Goal: Use online tool/utility: Utilize a website feature to perform a specific function

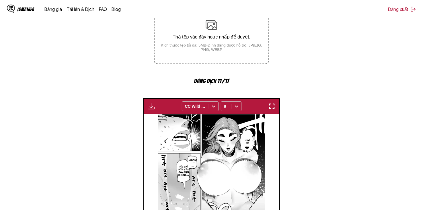
scroll to position [0, 2171]
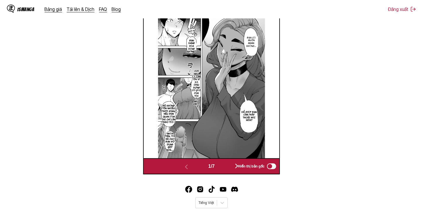
scroll to position [143, 0]
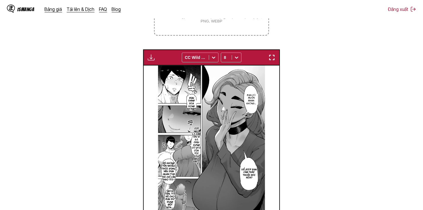
click at [152, 59] on img "button" at bounding box center [151, 57] width 7 height 7
click at [324, 59] on section "Từ Tiếng Anh Đến Tiếng Việt Thả tệp vào đây hoặc nhấp để duyệt. Kích thước tệp …" at bounding box center [212, 89] width 414 height 283
click at [147, 58] on button "button" at bounding box center [151, 57] width 10 height 7
click at [162, 72] on button "Tải xuống tất cả" at bounding box center [166, 77] width 37 height 14
click at [169, 77] on button "Tải xuống tất cả" at bounding box center [166, 77] width 37 height 14
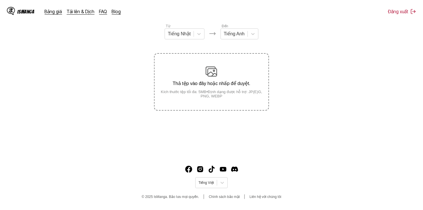
scroll to position [70, 0]
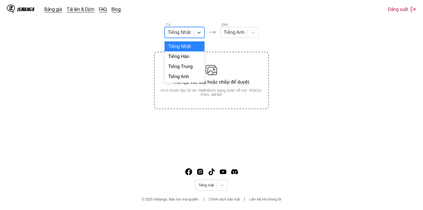
click at [188, 36] on div at bounding box center [179, 32] width 23 height 6
click at [187, 81] on div "Tiếng Anh" at bounding box center [185, 76] width 40 height 10
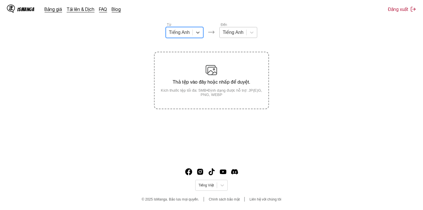
click at [233, 37] on div "Tiếng Anh" at bounding box center [233, 32] width 27 height 9
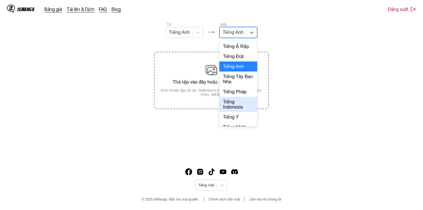
scroll to position [124, 0]
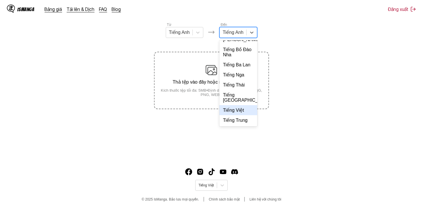
click at [236, 113] on div "Tiếng Việt" at bounding box center [238, 110] width 38 height 10
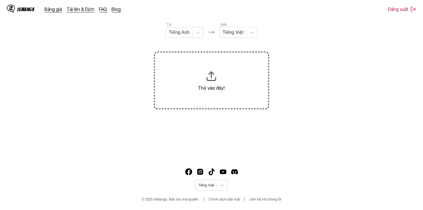
click at [293, 40] on section "Từ Tiếng Anh Đến Tiếng Việt Thả vào đây!" at bounding box center [212, 65] width 414 height 87
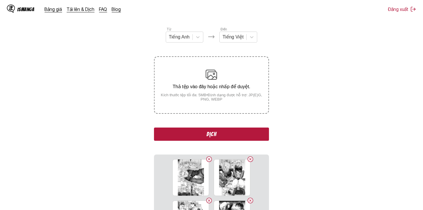
scroll to position [52, 0]
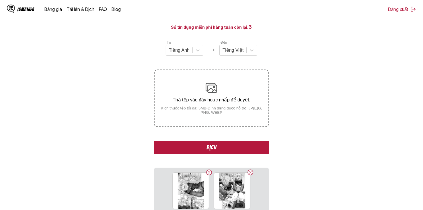
drag, startPoint x: 230, startPoint y: 153, endPoint x: 251, endPoint y: 110, distance: 47.3
click at [251, 110] on div "Từ Tiếng Anh Đến Tiếng Việt Thả tệp vào đây hoặc nhấp để duyệt. Kích thước tệp …" at bounding box center [211, 161] width 115 height 243
click at [232, 149] on button "Dịch" at bounding box center [211, 146] width 115 height 13
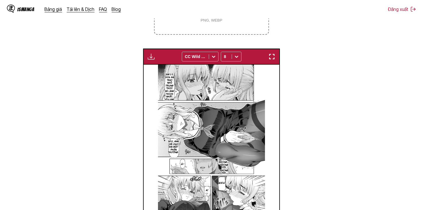
scroll to position [58, 0]
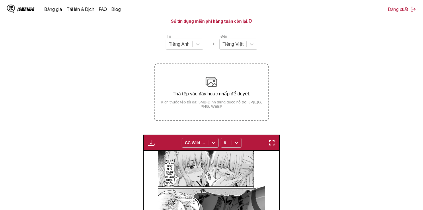
click at [150, 146] on img "button" at bounding box center [151, 142] width 7 height 7
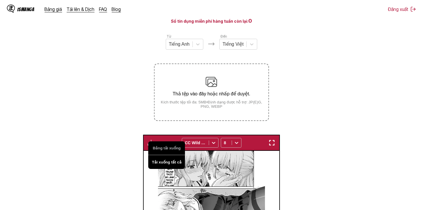
click at [159, 165] on button "Tải xuống tất cả" at bounding box center [166, 162] width 37 height 14
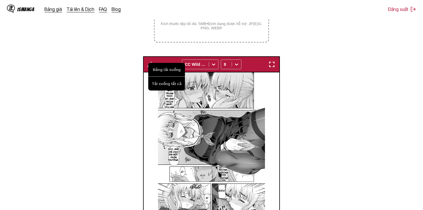
scroll to position [173, 0]
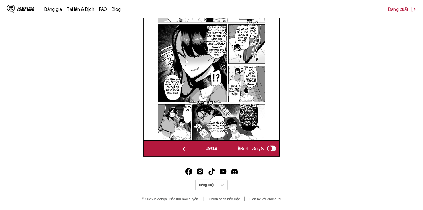
scroll to position [0, 2442]
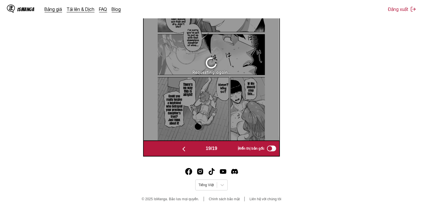
click at [187, 149] on button "button" at bounding box center [184, 148] width 34 height 8
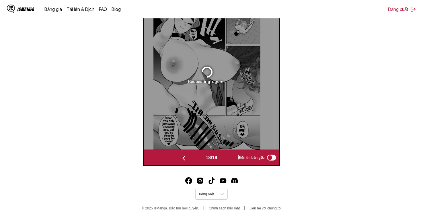
click at [183, 150] on div "18 / 19 Hiển thị bản gốc" at bounding box center [211, 157] width 136 height 16
click at [182, 158] on img "button" at bounding box center [183, 158] width 7 height 7
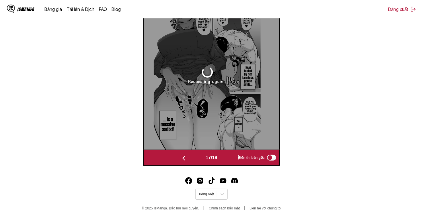
click at [182, 158] on img "button" at bounding box center [183, 158] width 7 height 7
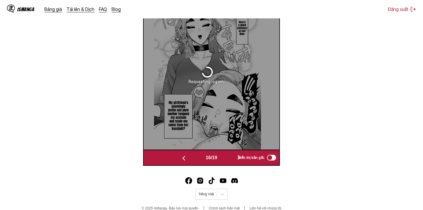
click at [182, 158] on img "button" at bounding box center [183, 158] width 7 height 7
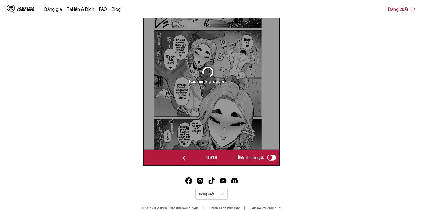
click at [182, 158] on img "button" at bounding box center [183, 158] width 7 height 7
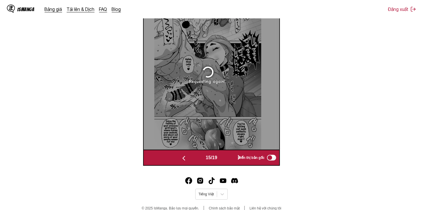
click at [182, 158] on img "button" at bounding box center [183, 158] width 7 height 7
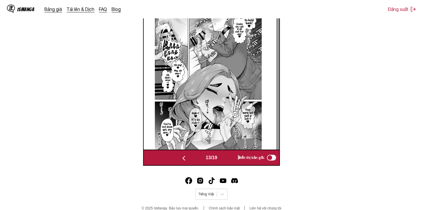
click at [182, 158] on img "button" at bounding box center [183, 158] width 7 height 7
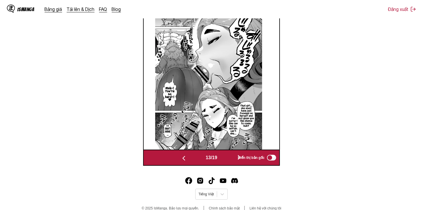
click at [182, 158] on img "button" at bounding box center [183, 158] width 7 height 7
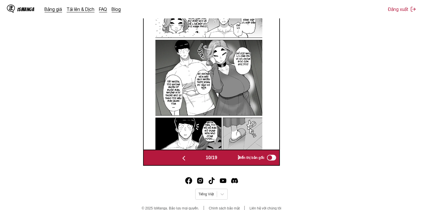
click at [182, 159] on img "button" at bounding box center [183, 158] width 7 height 7
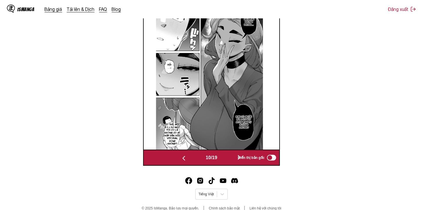
click at [182, 159] on img "button" at bounding box center [183, 158] width 7 height 7
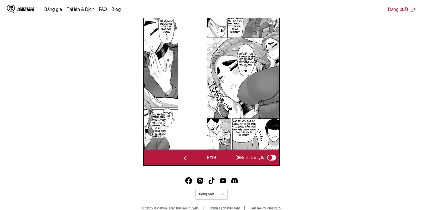
click at [182, 159] on img "button" at bounding box center [185, 158] width 7 height 7
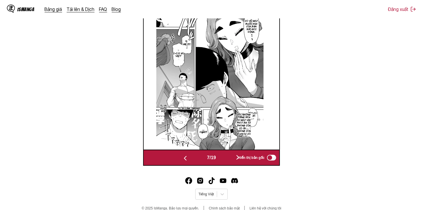
click at [182, 159] on img "button" at bounding box center [185, 158] width 7 height 7
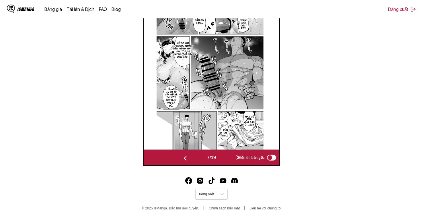
click at [182, 159] on img "button" at bounding box center [185, 158] width 7 height 7
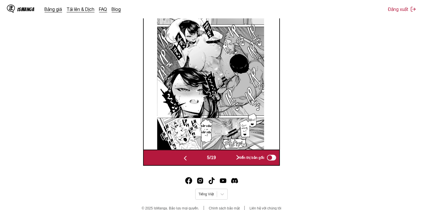
click at [182, 159] on img "button" at bounding box center [185, 158] width 7 height 7
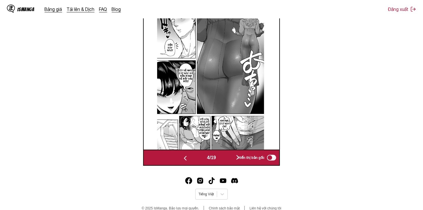
click at [182, 159] on img "button" at bounding box center [185, 158] width 7 height 7
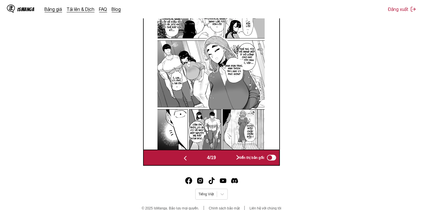
click at [182, 159] on img "button" at bounding box center [185, 158] width 7 height 7
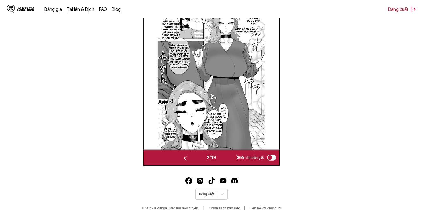
click at [182, 159] on img "button" at bounding box center [185, 158] width 7 height 7
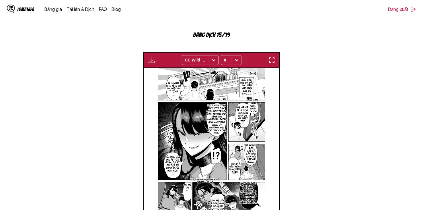
scroll to position [201, 0]
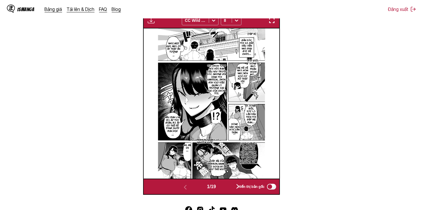
click at [229, 185] on button "button" at bounding box center [237, 186] width 34 height 8
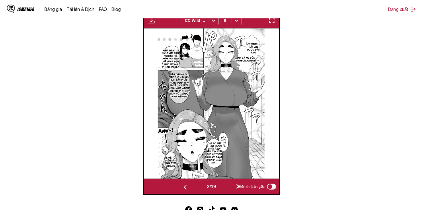
click at [229, 189] on button "button" at bounding box center [237, 186] width 34 height 8
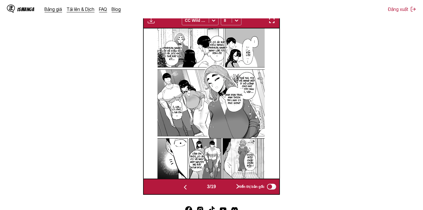
click at [229, 189] on button "button" at bounding box center [237, 186] width 34 height 8
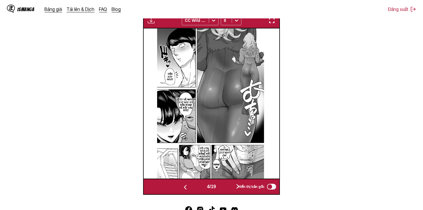
click at [229, 189] on button "button" at bounding box center [237, 186] width 34 height 8
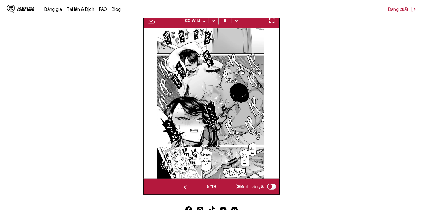
click at [229, 189] on button "button" at bounding box center [237, 186] width 34 height 8
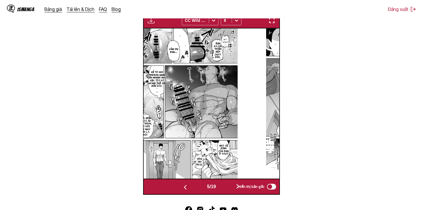
click at [229, 189] on button "button" at bounding box center [237, 186] width 34 height 8
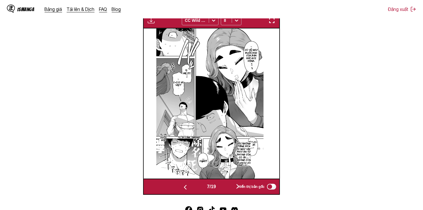
click at [229, 189] on button "button" at bounding box center [237, 186] width 34 height 8
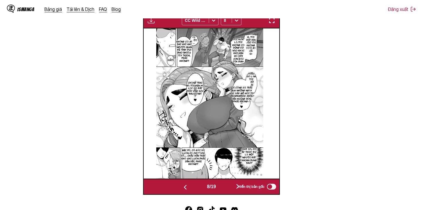
click at [229, 189] on button "button" at bounding box center [237, 186] width 34 height 8
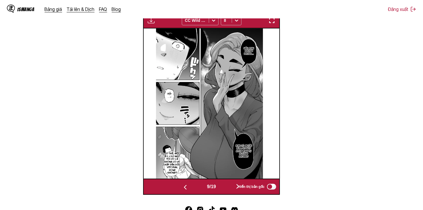
click at [229, 190] on button "button" at bounding box center [237, 186] width 34 height 8
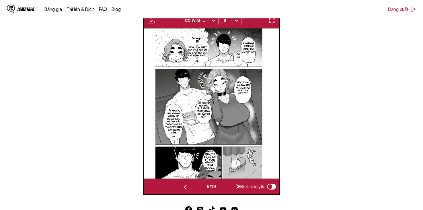
click at [229, 190] on button "button" at bounding box center [237, 186] width 34 height 8
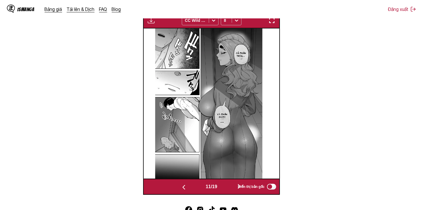
click at [229, 190] on button "button" at bounding box center [239, 186] width 34 height 8
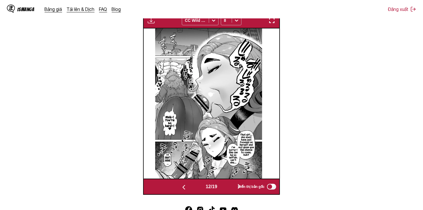
click at [229, 190] on button "button" at bounding box center [239, 186] width 34 height 8
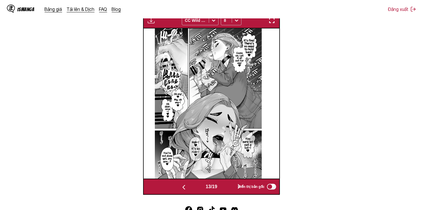
click at [229, 190] on button "button" at bounding box center [239, 186] width 34 height 8
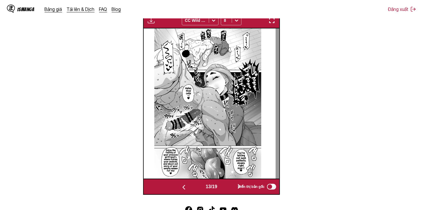
click at [229, 190] on button "button" at bounding box center [239, 186] width 34 height 8
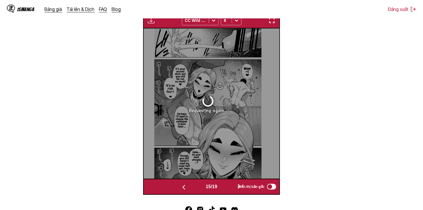
click at [229, 190] on button "button" at bounding box center [239, 186] width 34 height 8
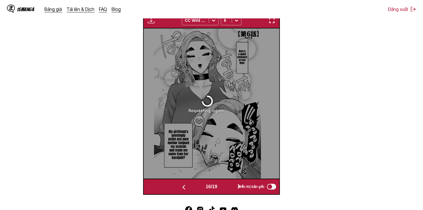
click at [229, 190] on button "button" at bounding box center [239, 186] width 34 height 8
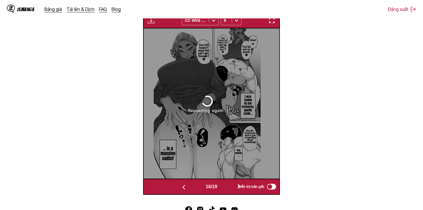
click at [229, 190] on button "button" at bounding box center [239, 186] width 34 height 8
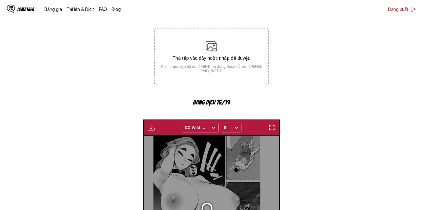
scroll to position [0, 0]
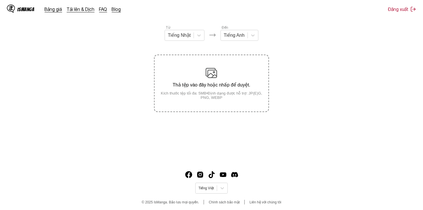
scroll to position [70, 0]
